Goal: Information Seeking & Learning: Learn about a topic

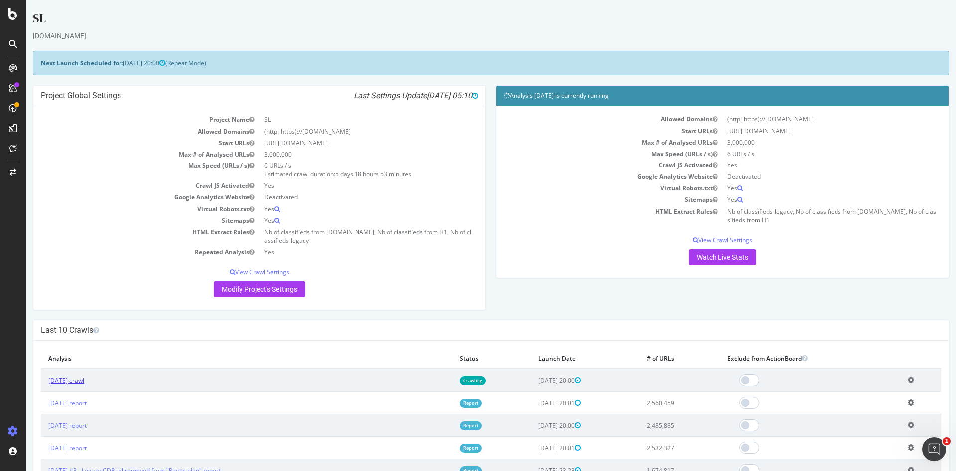
click at [74, 380] on link "2025 Aug. 15th crawl" at bounding box center [66, 380] width 36 height 8
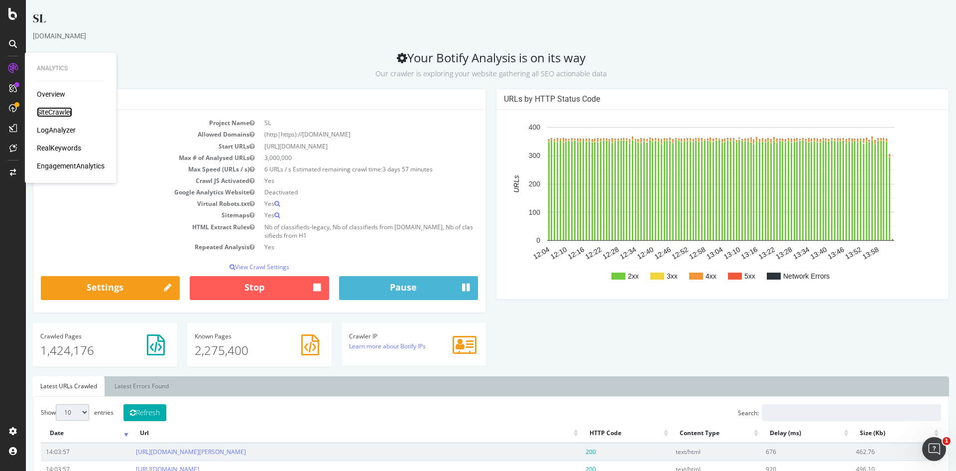
click at [51, 113] on div "SiteCrawler" at bounding box center [54, 112] width 35 height 10
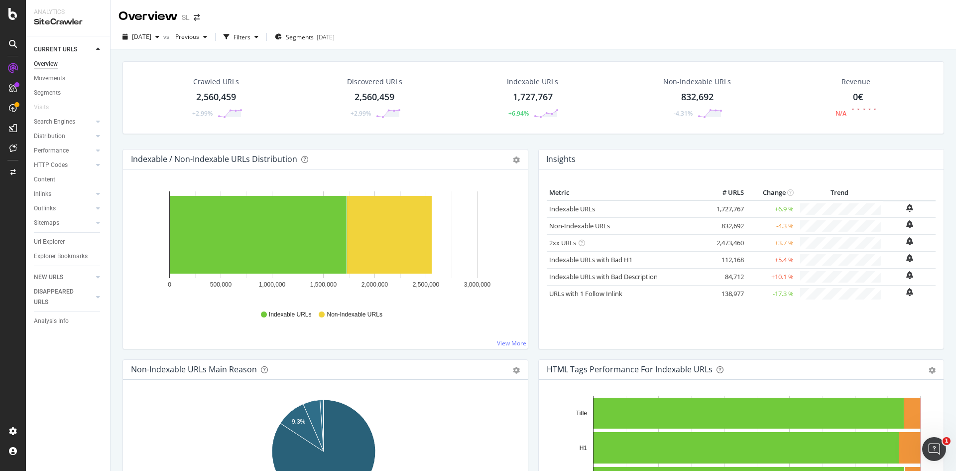
click at [512, 26] on div "2025 Aug. 8th vs Previous Filters Segments 2025-08-05" at bounding box center [534, 37] width 846 height 24
click at [528, 140] on div "Crawled URLs 2,560,459 +2.99% Discovered URLs 2,560,459 +2.99% Indexable URLs 1…" at bounding box center [534, 105] width 832 height 88
click at [533, 207] on div "Insights Metric # URLS Change Trend Indexable URLs 1,727,767 +6.9 % Non-Indexab…" at bounding box center [741, 254] width 416 height 210
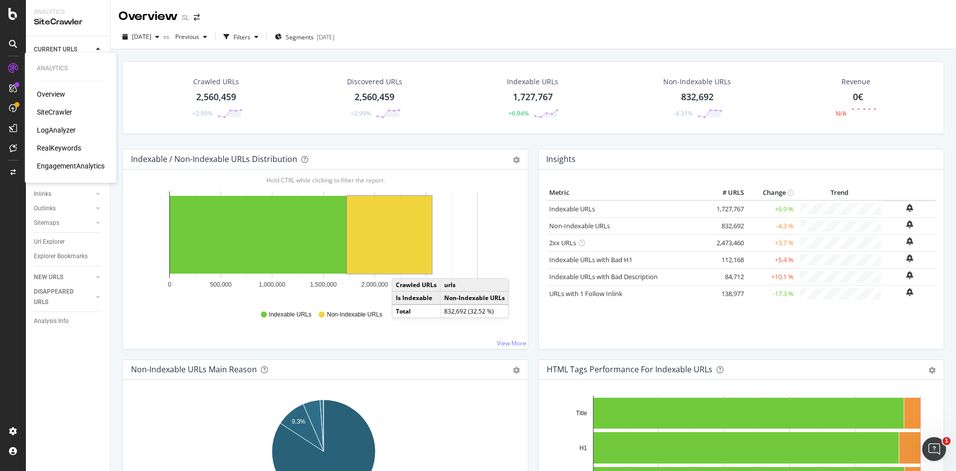
click at [57, 127] on div "LogAnalyzer" at bounding box center [56, 130] width 39 height 10
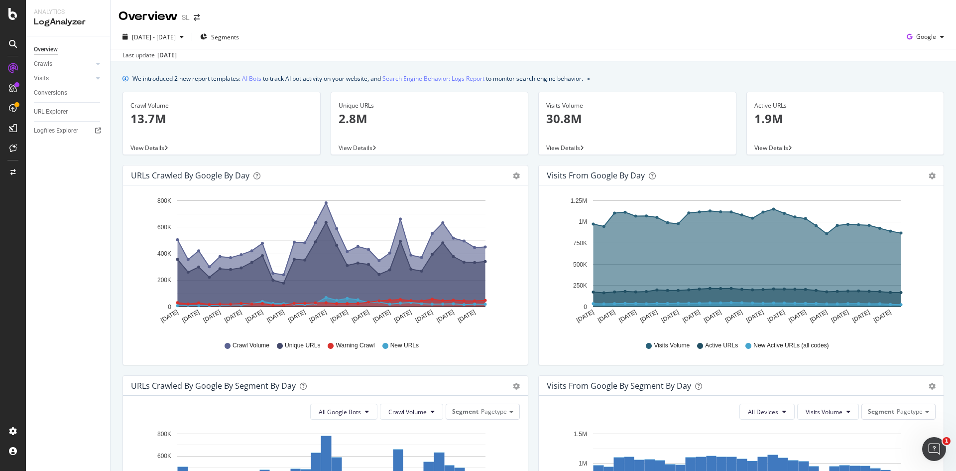
click at [424, 32] on div "2025 Jul. 18th - Aug. 16th Segments Google" at bounding box center [534, 39] width 846 height 20
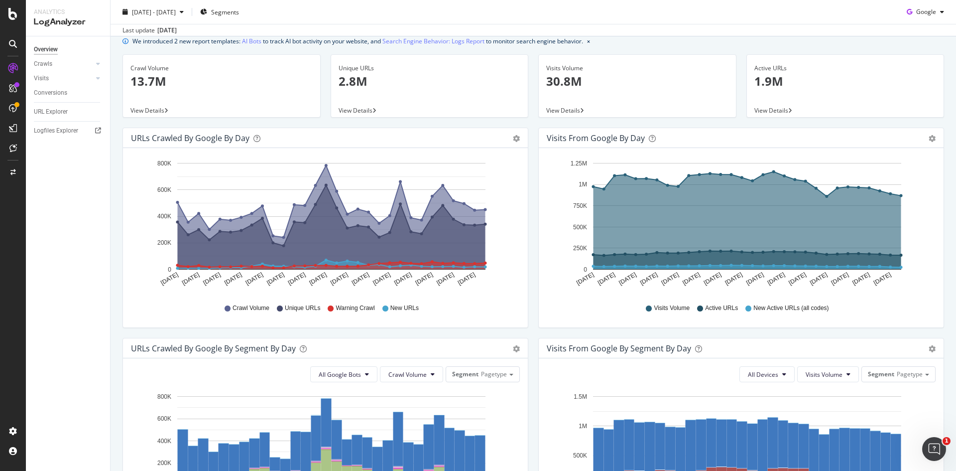
scroll to position [38, 0]
click at [515, 252] on icon "Jul 18 2025 Jul 20 2025 Jul 22 2025 Jul 24 2025 Jul 26 2025 Jul 28 2025 Jul 30 …" at bounding box center [324, 224] width 386 height 138
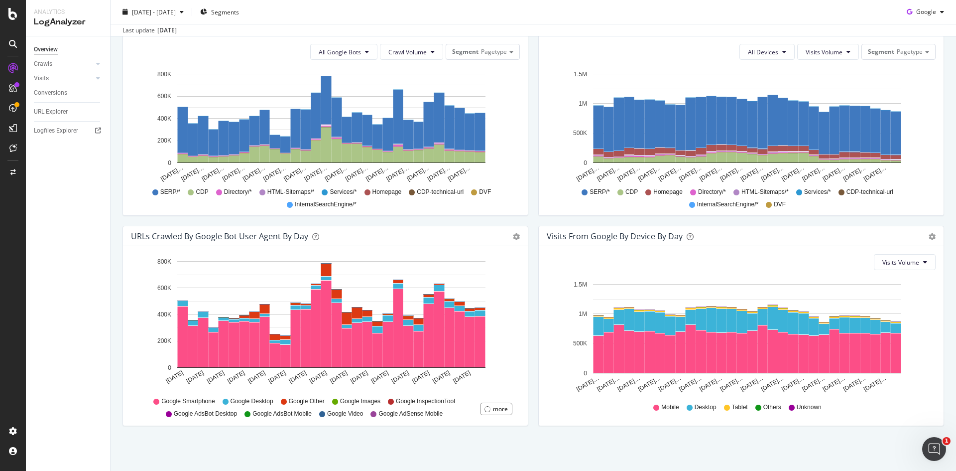
scroll to position [0, 0]
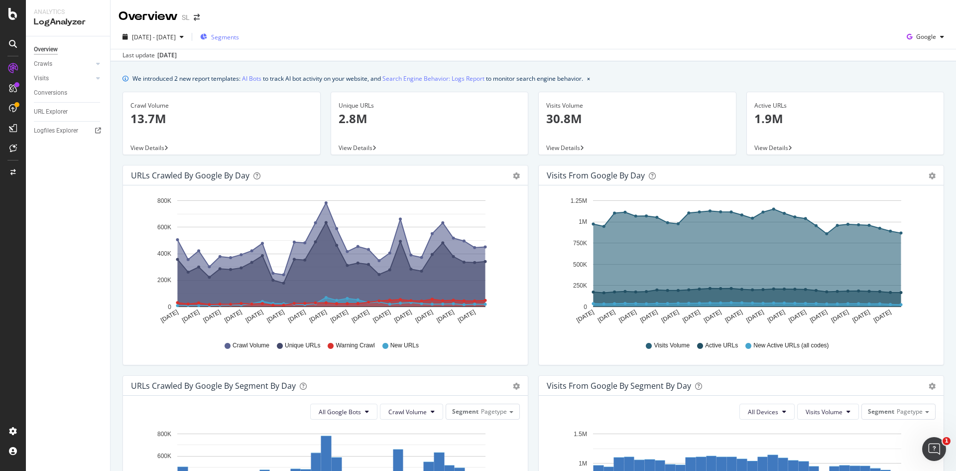
click at [237, 39] on span "Segments" at bounding box center [225, 37] width 28 height 8
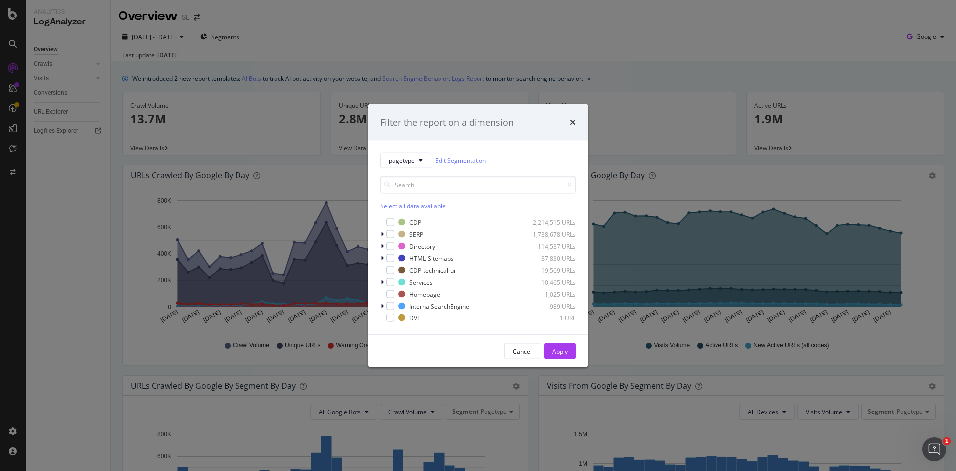
click at [445, 20] on div "Filter the report on a dimension pagetype Edit Segmentation Select all data ava…" at bounding box center [478, 235] width 956 height 471
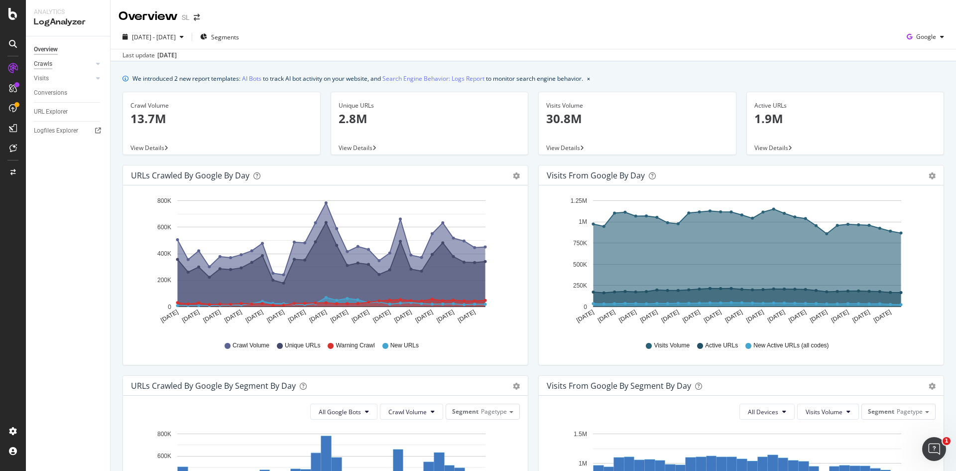
click at [44, 64] on div "Crawls" at bounding box center [43, 64] width 18 height 10
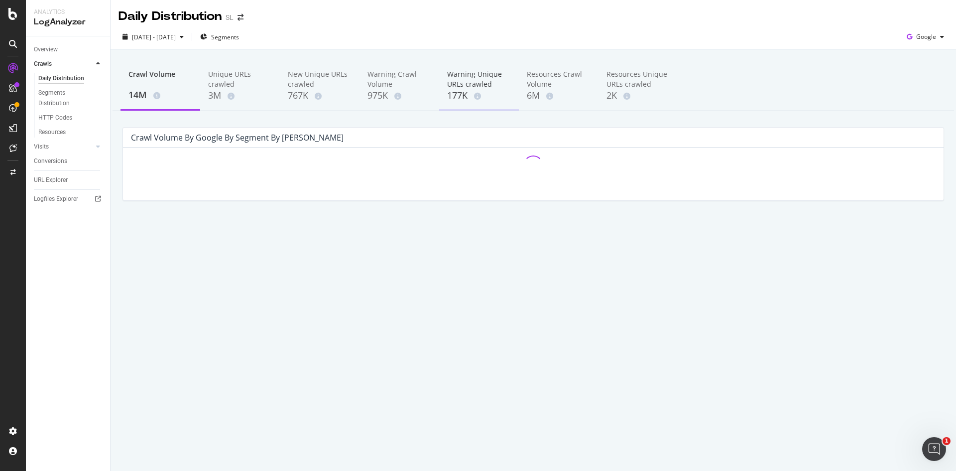
click at [471, 78] on div "Warning Unique URLs crawled" at bounding box center [479, 79] width 64 height 20
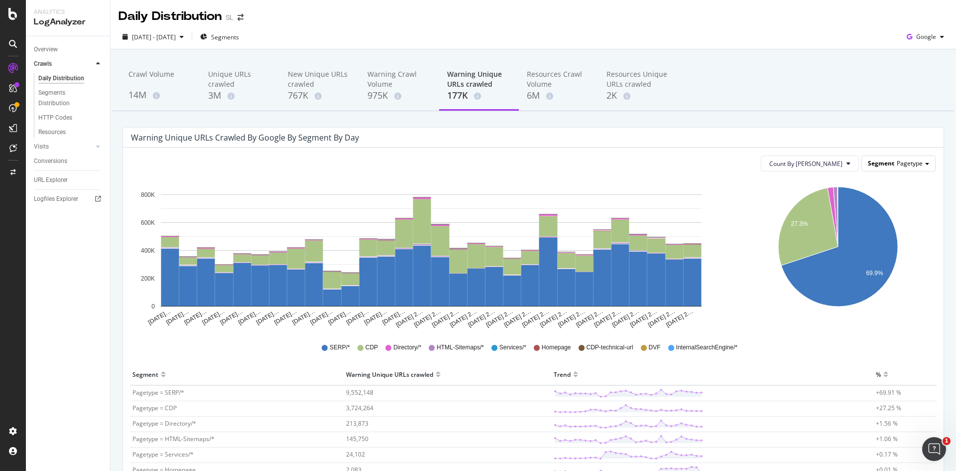
click at [888, 168] on div "Segment Pagetype" at bounding box center [898, 163] width 73 height 14
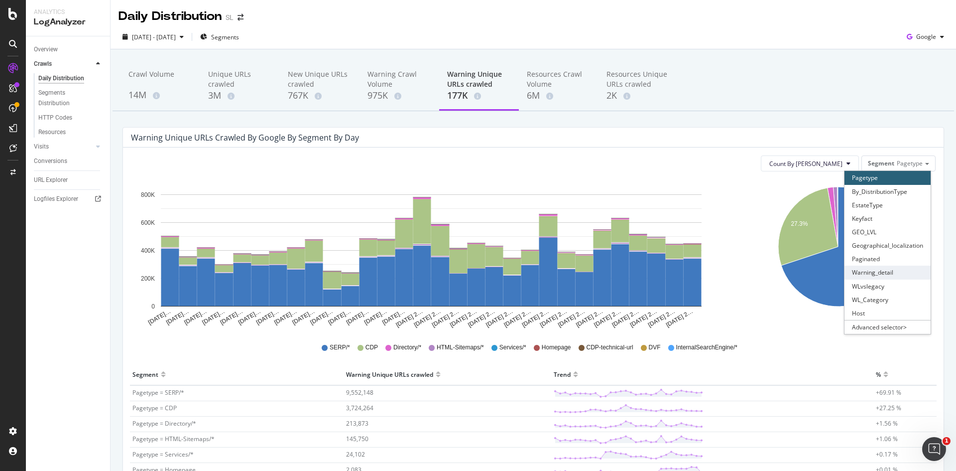
click at [857, 270] on div "Warning_detail" at bounding box center [888, 271] width 86 height 13
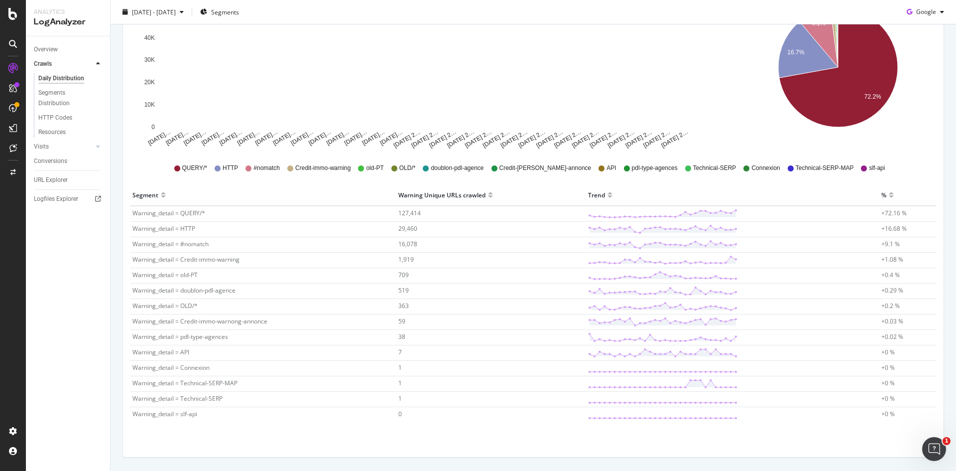
scroll to position [180, 0]
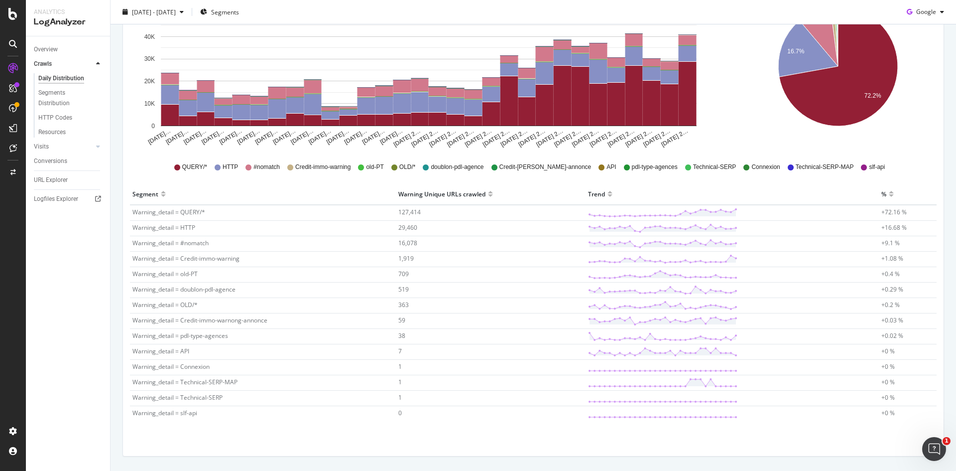
click at [720, 110] on icon "Jul 18 20… Jul 19 20… Jul 20 20… Jul 21 20… Jul 22 20… Jul 23 20… Jul 24 20… Ju…" at bounding box center [429, 73] width 596 height 149
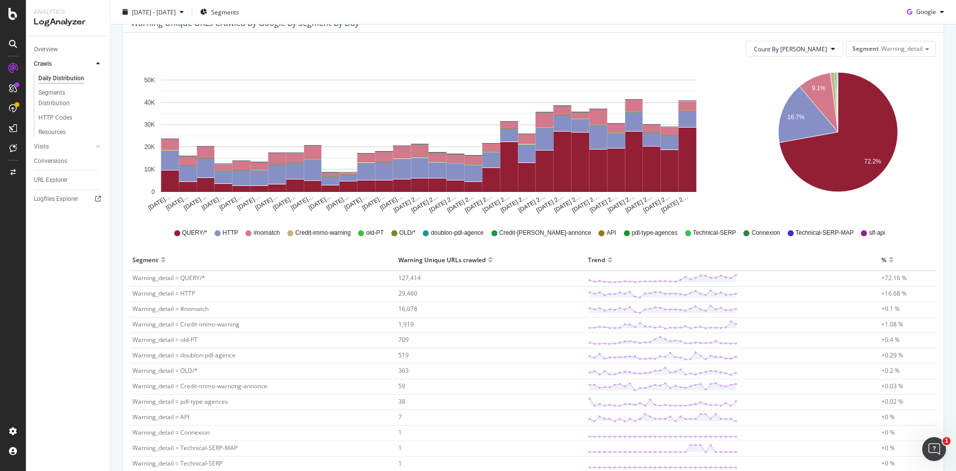
scroll to position [115, 0]
click at [715, 175] on icon "Jul 18 20… Jul 19 20… Jul 20 20… Jul 21 20… Jul 22 20… Jul 23 20… Jul 24 20… Ju…" at bounding box center [429, 138] width 596 height 149
click at [117, 183] on div "Crawl Volume 14M Unique URLs crawled 3M New Unique URLs crawled 767K Warning Cr…" at bounding box center [534, 250] width 846 height 632
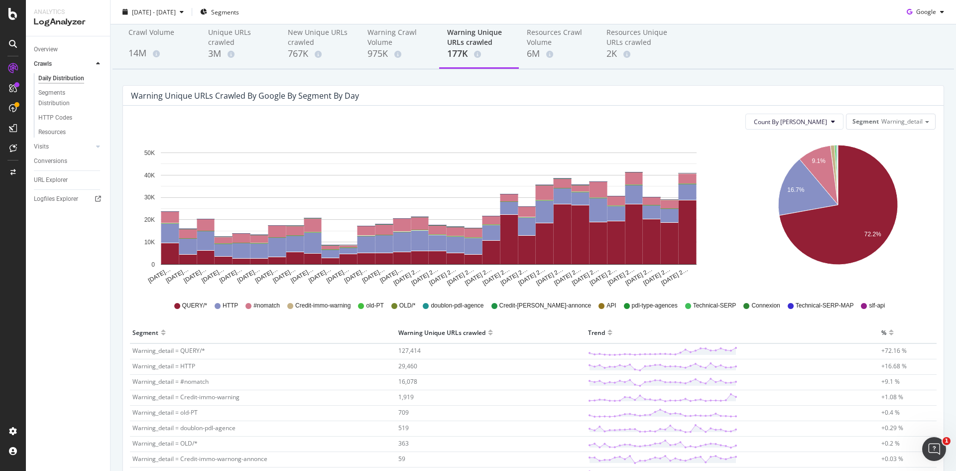
scroll to position [0, 0]
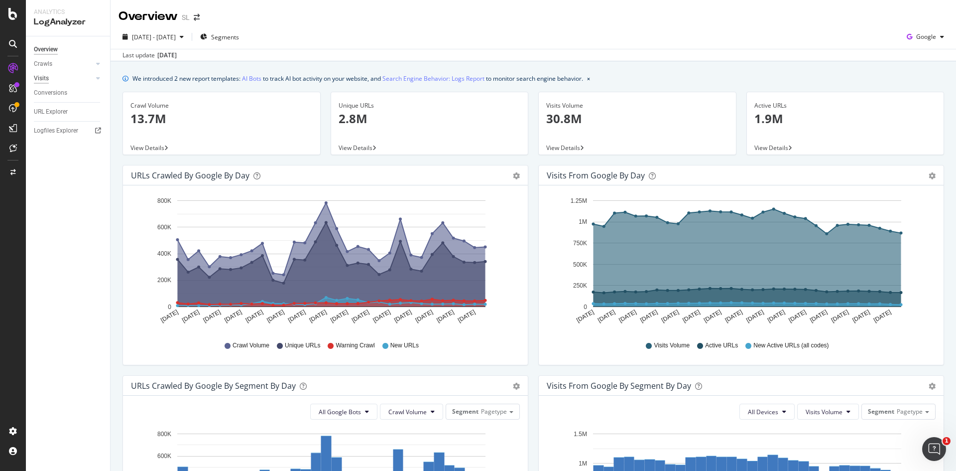
click at [41, 77] on div "Visits" at bounding box center [41, 78] width 15 height 10
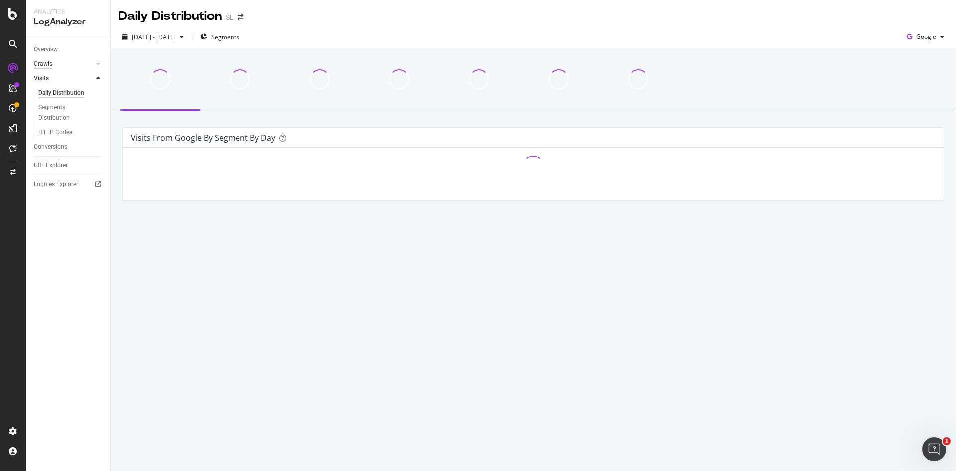
click at [43, 62] on div "Crawls" at bounding box center [43, 64] width 18 height 10
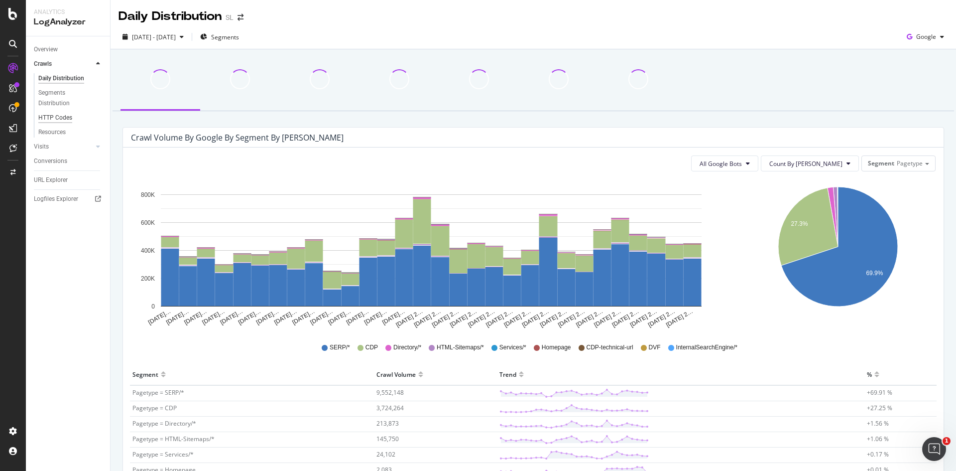
click at [46, 119] on div "HTTP Codes" at bounding box center [55, 118] width 34 height 10
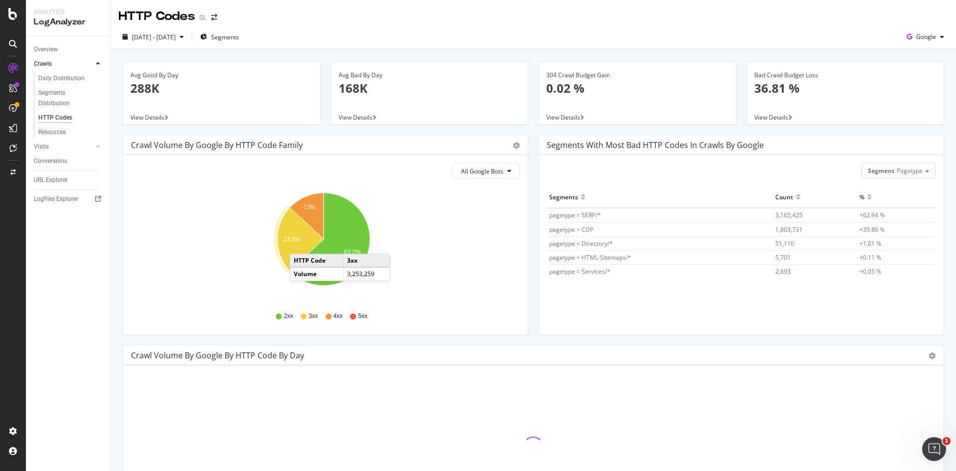
click at [300, 244] on icon "A chart." at bounding box center [300, 239] width 46 height 63
